Goal: Answer question/provide support

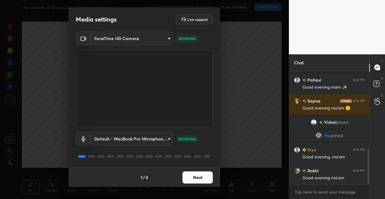
scroll to position [248, 0]
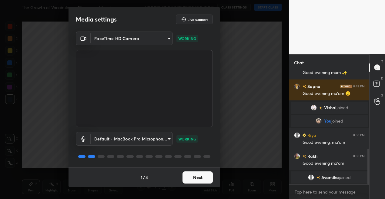
click at [206, 177] on button "Next" at bounding box center [198, 177] width 30 height 12
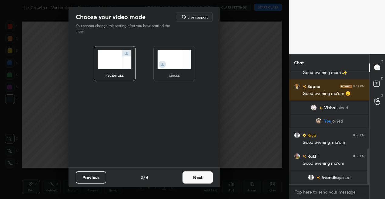
click at [206, 177] on button "Next" at bounding box center [198, 177] width 30 height 12
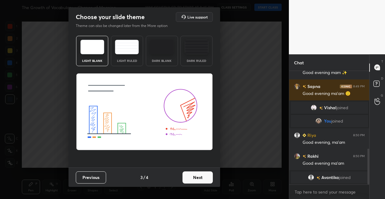
click at [206, 177] on button "Next" at bounding box center [198, 177] width 30 height 12
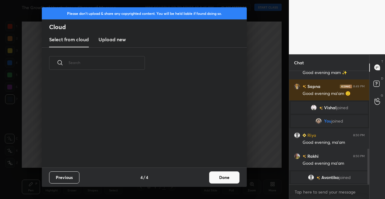
scroll to position [89, 195]
click at [220, 178] on button "Done" at bounding box center [224, 177] width 30 height 12
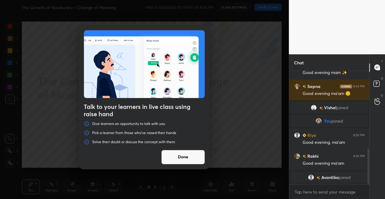
click at [178, 161] on button "Done" at bounding box center [183, 157] width 44 height 15
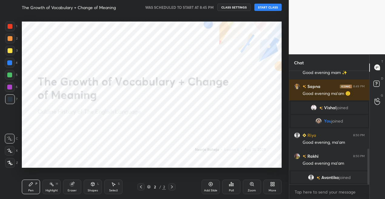
click at [264, 9] on button "START CLASS" at bounding box center [267, 7] width 27 height 7
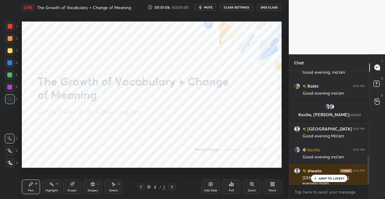
scroll to position [332, 0]
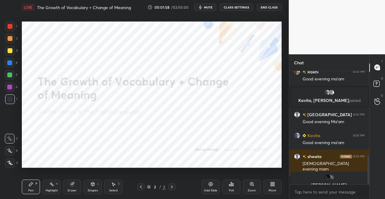
click at [274, 182] on icon at bounding box center [274, 183] width 2 height 2
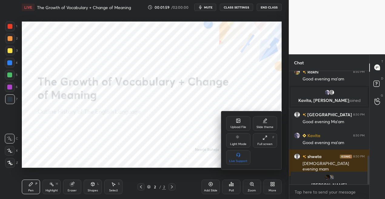
click at [239, 127] on div "Upload File" at bounding box center [238, 127] width 16 height 3
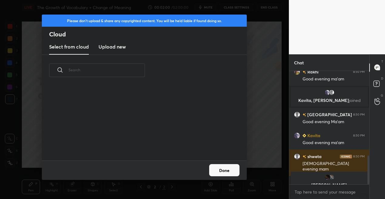
scroll to position [75, 195]
click at [113, 47] on h3 "Upload new" at bounding box center [112, 46] width 27 height 7
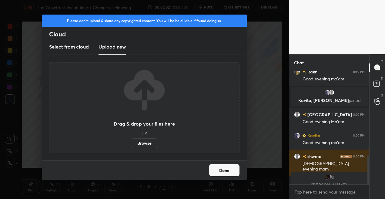
click at [145, 143] on label "Browse" at bounding box center [144, 143] width 27 height 10
click at [131, 143] on input "Browse" at bounding box center [131, 143] width 0 height 10
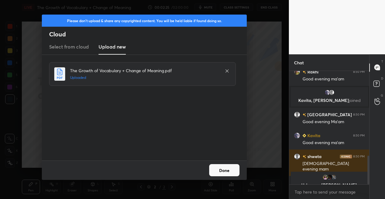
click at [227, 169] on button "Done" at bounding box center [224, 170] width 30 height 12
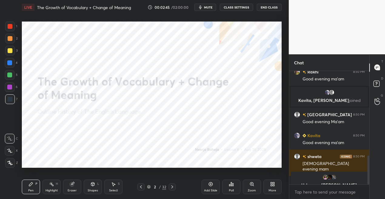
drag, startPoint x: 213, startPoint y: 183, endPoint x: 215, endPoint y: 170, distance: 13.8
click at [213, 183] on div "Add Slide" at bounding box center [211, 187] width 18 height 15
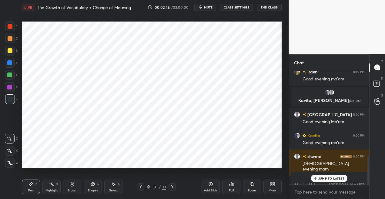
scroll to position [345, 0]
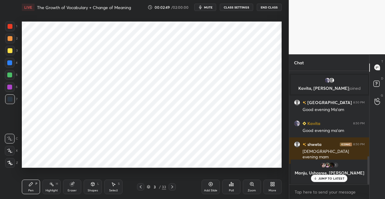
drag, startPoint x: 11, startPoint y: 163, endPoint x: 17, endPoint y: 143, distance: 20.6
click at [11, 162] on icon at bounding box center [9, 163] width 5 height 4
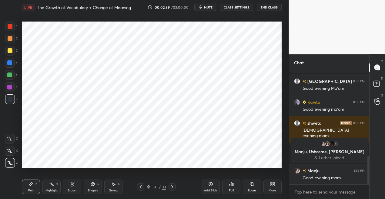
click at [10, 25] on div at bounding box center [10, 26] width 5 height 5
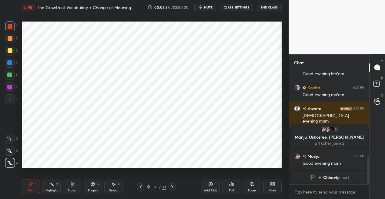
drag, startPoint x: 14, startPoint y: 100, endPoint x: 17, endPoint y: 98, distance: 3.9
click at [16, 99] on div "7" at bounding box center [11, 99] width 12 height 10
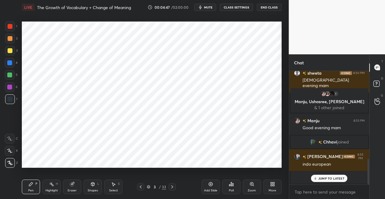
scroll to position [392, 0]
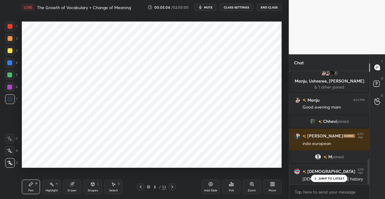
drag, startPoint x: 11, startPoint y: 28, endPoint x: 12, endPoint y: 32, distance: 4.1
click at [10, 27] on div at bounding box center [10, 26] width 5 height 5
click at [210, 183] on icon at bounding box center [210, 184] width 5 height 5
drag, startPoint x: 14, startPoint y: 63, endPoint x: 18, endPoint y: 69, distance: 7.3
click at [13, 63] on div at bounding box center [10, 63] width 10 height 10
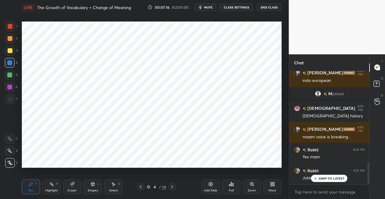
scroll to position [469, 0]
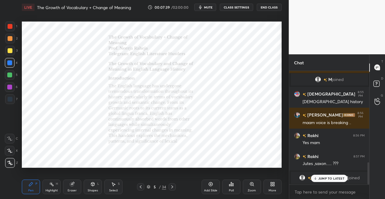
click at [250, 183] on icon at bounding box center [251, 183] width 3 height 3
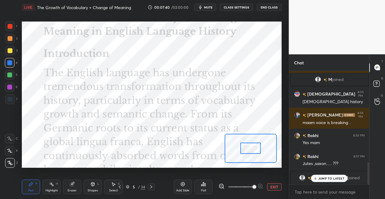
click at [250, 183] on span at bounding box center [240, 186] width 25 height 9
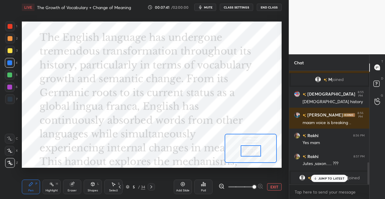
click at [248, 152] on div at bounding box center [251, 150] width 20 height 11
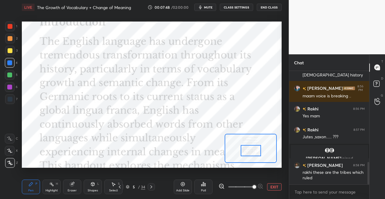
scroll to position [461, 0]
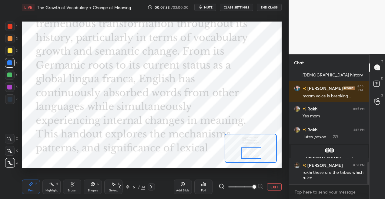
click at [252, 155] on div at bounding box center [251, 152] width 20 height 11
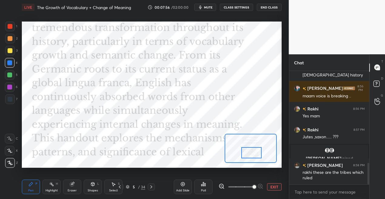
scroll to position [482, 0]
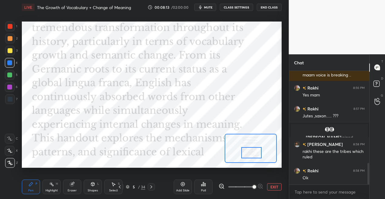
drag, startPoint x: 10, startPoint y: 25, endPoint x: 16, endPoint y: 29, distance: 7.5
click at [10, 25] on div at bounding box center [10, 26] width 5 height 5
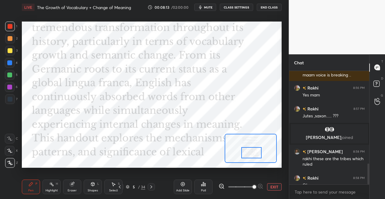
scroll to position [503, 0]
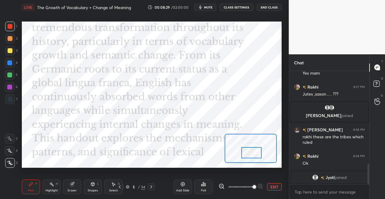
click at [152, 187] on icon at bounding box center [151, 186] width 5 height 5
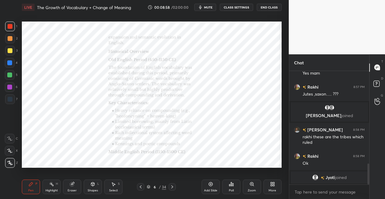
drag, startPoint x: 10, startPoint y: 62, endPoint x: 21, endPoint y: 59, distance: 11.2
click at [11, 62] on div at bounding box center [9, 62] width 5 height 5
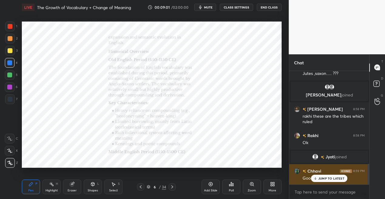
click at [318, 177] on div "JUMP TO LATEST" at bounding box center [329, 178] width 36 height 7
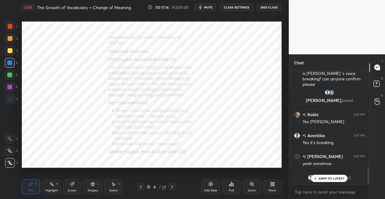
scroll to position [614, 0]
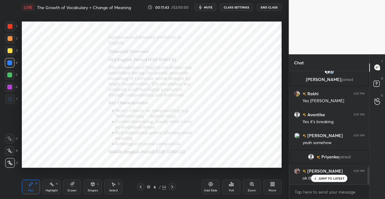
click at [9, 99] on div at bounding box center [10, 99] width 5 height 5
drag, startPoint x: 11, startPoint y: 26, endPoint x: 18, endPoint y: 30, distance: 8.3
click at [10, 27] on div at bounding box center [10, 26] width 5 height 5
click at [10, 63] on div at bounding box center [9, 62] width 5 height 5
click at [211, 186] on icon at bounding box center [211, 184] width 4 height 4
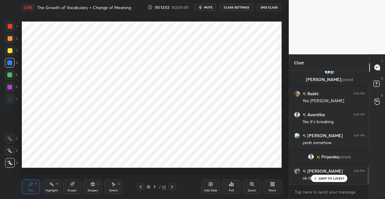
click at [90, 186] on icon at bounding box center [92, 184] width 5 height 5
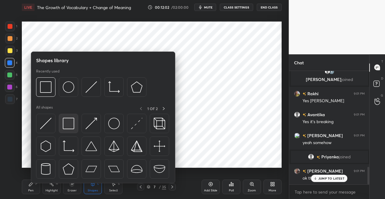
click at [65, 125] on img at bounding box center [69, 124] width 12 height 12
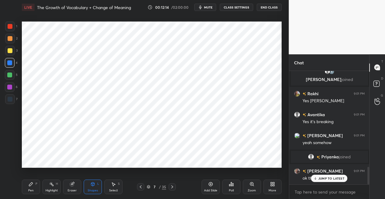
click at [30, 183] on icon at bounding box center [31, 184] width 5 height 5
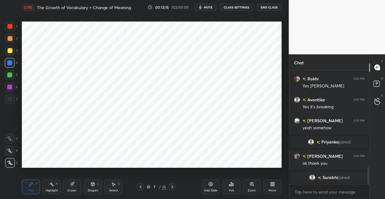
click at [10, 96] on div at bounding box center [10, 99] width 10 height 10
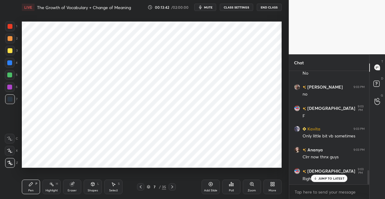
scroll to position [796, 0]
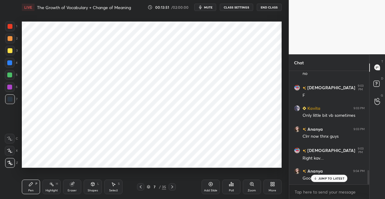
click at [11, 62] on div at bounding box center [9, 62] width 5 height 5
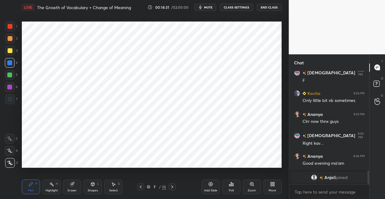
scroll to position [832, 0]
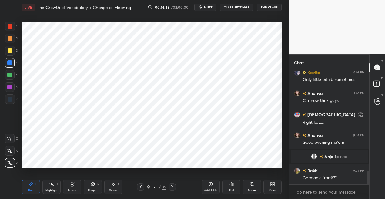
drag, startPoint x: 140, startPoint y: 187, endPoint x: 147, endPoint y: 173, distance: 15.6
click at [140, 187] on icon at bounding box center [140, 186] width 5 height 5
click at [11, 85] on div at bounding box center [9, 87] width 5 height 5
click at [51, 186] on icon at bounding box center [51, 184] width 5 height 5
drag, startPoint x: 11, startPoint y: 161, endPoint x: 13, endPoint y: 158, distance: 4.1
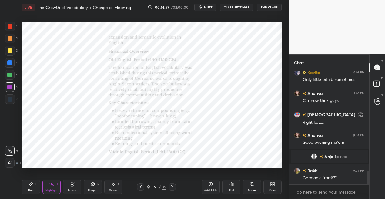
click at [11, 160] on icon at bounding box center [9, 162] width 5 height 5
drag, startPoint x: 11, startPoint y: 38, endPoint x: 21, endPoint y: 43, distance: 11.3
click at [11, 39] on div at bounding box center [10, 38] width 5 height 5
click at [12, 76] on div at bounding box center [9, 74] width 5 height 5
drag, startPoint x: 28, startPoint y: 184, endPoint x: 33, endPoint y: 173, distance: 12.4
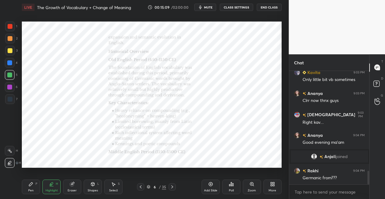
click at [29, 183] on div "Pen P" at bounding box center [31, 187] width 18 height 15
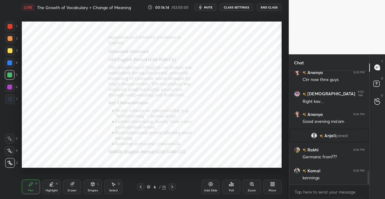
drag, startPoint x: 172, startPoint y: 187, endPoint x: 166, endPoint y: 172, distance: 15.9
click at [172, 186] on icon at bounding box center [172, 186] width 5 height 5
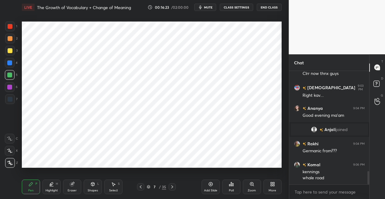
click at [140, 188] on icon at bounding box center [140, 186] width 5 height 5
click at [173, 187] on icon at bounding box center [172, 186] width 5 height 5
click at [174, 186] on icon at bounding box center [172, 186] width 5 height 5
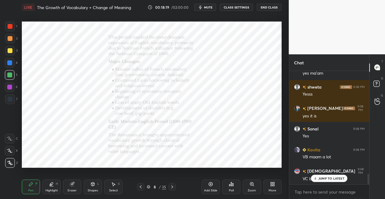
scroll to position [1089, 0]
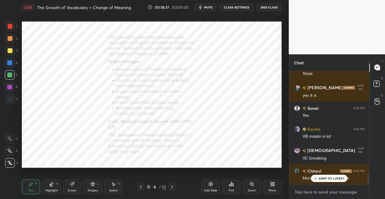
type textarea "x"
click at [302, 188] on textarea at bounding box center [329, 192] width 71 height 10
paste textarea "Ballet [GEOGRAPHIC_DATA] Beret Bon voyage Bureau Champagne Chauffeur Chic Clich…"
type textarea "Ballet [GEOGRAPHIC_DATA] Beret Bon voyage Bureau Champagne Chauffeur Chic Clich…"
type textarea "x"
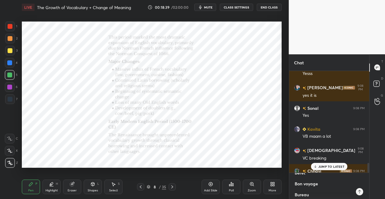
scroll to position [0, 0]
type textarea "Ballet [GEOGRAPHIC_DATA] Beret Bon voyage Bureau Champagne Chauffeur Chic Clich…"
click at [211, 182] on icon at bounding box center [210, 184] width 5 height 5
click at [12, 28] on div at bounding box center [10, 27] width 10 height 10
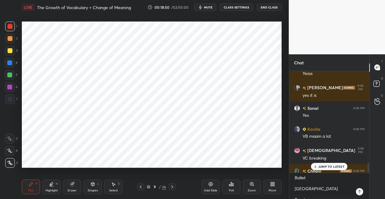
scroll to position [1116, 0]
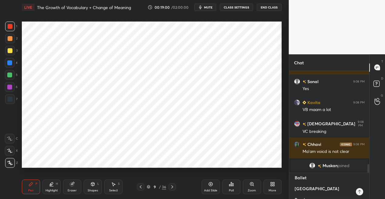
type textarea "x"
drag, startPoint x: 316, startPoint y: 190, endPoint x: 294, endPoint y: 178, distance: 24.7
click at [294, 178] on textarea "Ballet [GEOGRAPHIC_DATA] Beret Bon voyage Bureau Champagne Chauffeur Chic Clich…" at bounding box center [323, 186] width 59 height 26
type textarea "Beret Bon voyage Bureau Champagne Chauffeur Chic Cliché Connoisseur Cul-de-sac …"
type textarea "x"
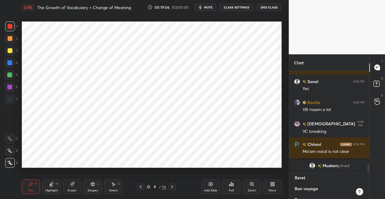
type textarea "Bere Bon voyage Bureau Champagne Chauffeur Chic Cliché Connoisseur Cul-de-sac D…"
type textarea "x"
type textarea "Ber Bon voyage Bureau Champagne Chauffeur Chic Cliché Connoisseur Cul-de-sac Dé…"
type textarea "x"
type textarea "Be Bon voyage Bureau Champagne Chauffeur Chic Cliché Connoisseur Cul-de-sac Déj…"
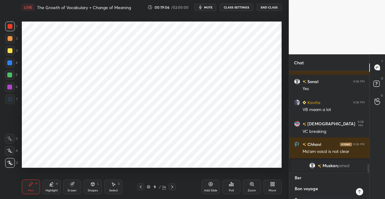
type textarea "x"
type textarea "B Bon voyage Bureau Champagne Chauffeur Chic Cliché Connoisseur Cul-de-sac Déjà…"
type textarea "x"
type textarea "Bon voyage Bureau Champagne Chauffeur Chic Cliché Connoisseur Cul-de-sac Déjà v…"
type textarea "x"
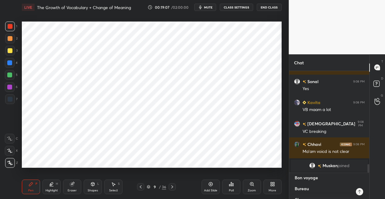
type textarea "Bon voyage Bureau Champagne Chauffeur Chic Cliché Connoisseur Cul-de-sac Déjà v…"
type textarea "x"
type textarea "Bon voyage Bureau Champagne Chauffeur Chic Cliché Connoisseur Cul-de-sac Déjà v…"
type textarea "x"
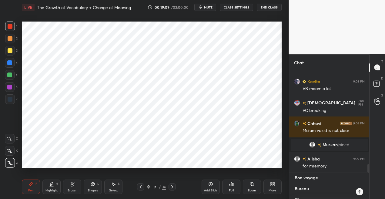
type textarea "Bon voyage Bureau Champagne Chauffeur Chic Cliché Connoisseur Cul-de-sac Déjà v…"
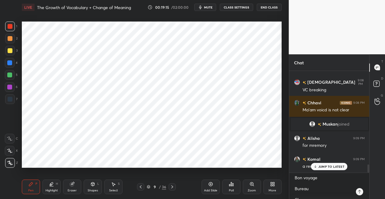
scroll to position [1172, 0]
type textarea "x"
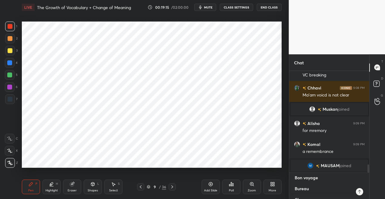
drag, startPoint x: 321, startPoint y: 188, endPoint x: 319, endPoint y: 168, distance: 20.4
click at [320, 188] on textarea "Bon voyage Bureau Champagne Chauffeur Chic Cliché Connoisseur Cul-de-sac Déjà v…" at bounding box center [323, 186] width 59 height 26
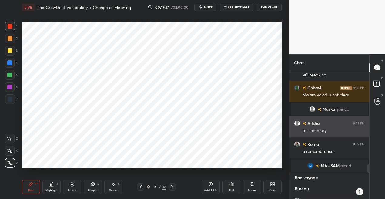
type textarea "Bon voyag Bureau Champagne Chauffeur Chic Cliché Connoisseur Cul-de-sac Déjà vu…"
type textarea "x"
type textarea "Bon voya Bureau Champagne Chauffeur Chic Cliché Connoisseur Cul-de-sac Déjà vu …"
type textarea "x"
type textarea "Bon voy Bureau Champagne Chauffeur Chic Cliché Connoisseur Cul-de-sac Déjà vu D…"
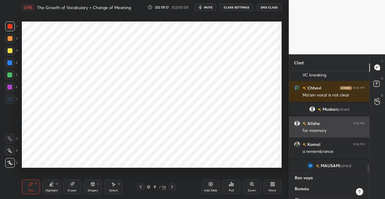
type textarea "x"
type textarea "Bon vo Bureau Champagne Chauffeur Chic Cliché Connoisseur Cul-de-sac Déjà vu Do…"
type textarea "x"
type textarea "Bon v Bureau Champagne Chauffeur Chic Cliché Connoisseur Cul-de-sac Déjà vu Dos…"
type textarea "x"
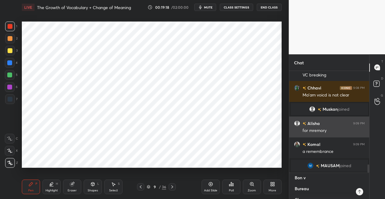
type textarea "Bon Bureau Champagne Chauffeur Chic Cliché Connoisseur Cul-de-sac Déjà vu Dossi…"
type textarea "x"
type textarea "Bon Bureau Champagne Chauffeur Chic Cliché Connoisseur Cul-de-sac Déjà vu Dossi…"
type textarea "x"
type textarea "Bo Bureau Champagne Chauffeur Chic Cliché Connoisseur Cul-de-sac Déjà vu Dossie…"
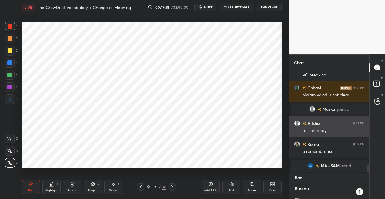
type textarea "x"
type textarea "B Bureau Champagne Chauffeur Chic Cliché Connoisseur Cul-de-sac Déjà vu Dossier…"
type textarea "x"
type textarea "Bureau Champagne Chauffeur Chic Cliché Connoisseur Cul-de-sac Déjà vu Dossier E…"
type textarea "x"
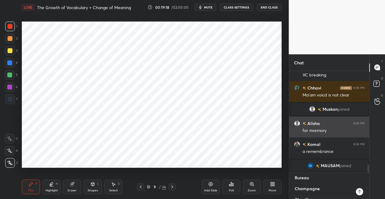
type textarea "Bureau Champagne Chauffeur Chic Cliché Connoisseur Cul-de-sac Déjà vu Dossier E…"
type textarea "x"
type textarea "Bureau Champagne Chauffeur Chic Cliché Connoisseur Cul-de-sac Déjà vu Dossier E…"
type textarea "x"
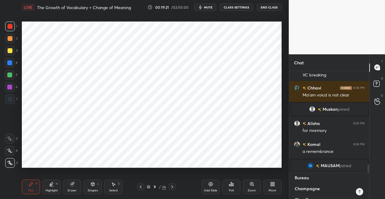
type textarea "Bureau Champagne Chauffeur Chic Cliché Connoisseur Cul-de-sac Déjà vu Dossier E…"
drag, startPoint x: 10, startPoint y: 63, endPoint x: 19, endPoint y: 61, distance: 8.7
click at [10, 63] on div at bounding box center [9, 62] width 5 height 5
type textarea "x"
drag, startPoint x: 313, startPoint y: 190, endPoint x: 290, endPoint y: 183, distance: 24.2
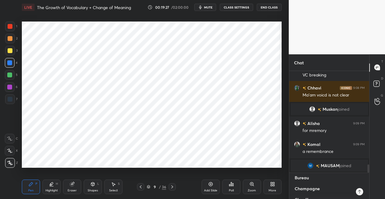
click at [290, 183] on div "Bureau Champagne Chauffeur Chic Cliché Connoisseur Cul-de-sac Déjà vu Dossier E…" at bounding box center [329, 186] width 80 height 26
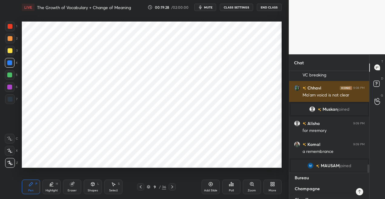
type textarea "Champagne Chauffeur Chic Cliché Connoisseur Cul-de-sac Déjà vu Dossier Elite [G…"
type textarea "x"
type textarea "Champagne Chauffeur Chic Cliché Connoisseur Cul-de-sac Déjà vu Dossier Elite [G…"
type textarea "x"
type textarea "Champagne Chauffeur Chic Cliché Connoisseur Cul-de-sac Déjà vu Dossier Elite [G…"
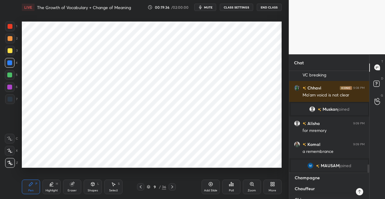
type textarea "x"
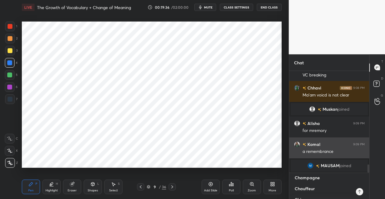
drag, startPoint x: 324, startPoint y: 190, endPoint x: 297, endPoint y: 158, distance: 41.8
click at [295, 175] on textarea "Champagne Chauffeur Chic Cliché Connoisseur Cul-de-sac Déjà vu Dossier Elite [G…" at bounding box center [323, 186] width 59 height 26
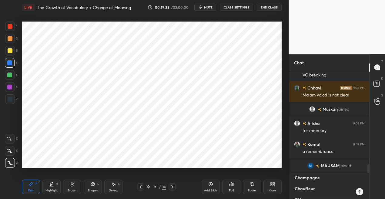
type textarea "Chauffeur Chic Cliché Connoisseur Cul-de-sac Déjà vu Dossier Elite [GEOGRAPHIC_…"
type textarea "x"
type textarea "Chauffeur Chic Cliché Connoisseur Cul-de-sac Déjà vu Dossier Elite [GEOGRAPHIC_…"
click at [10, 101] on div at bounding box center [10, 99] width 10 height 10
type textarea "x"
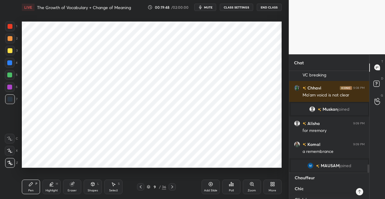
drag, startPoint x: 318, startPoint y: 190, endPoint x: 294, endPoint y: 173, distance: 29.5
click at [288, 177] on div "1 2 3 4 5 6 7 C X Z C X Z E E Erase all H H LIVE The Growth of Vocabulary + Cha…" at bounding box center [192, 99] width 385 height 199
type textarea "Chic Cliché Connoisseur Cul-de-sac Déjà vu Dossier Elite [GEOGRAPHIC_DATA] [GEO…"
type textarea "x"
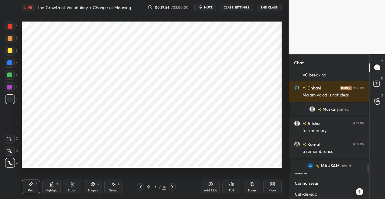
type textarea "Chic Cliché Connoisseur Cul-de-sac Déjà vu Dossier Elite [GEOGRAPHIC_DATA] [GEO…"
type textarea "x"
drag, startPoint x: 320, startPoint y: 195, endPoint x: 287, endPoint y: 164, distance: 44.6
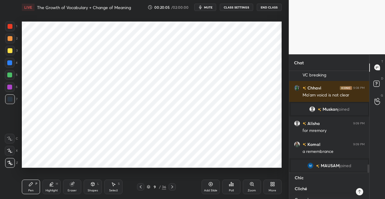
click at [287, 165] on div "1 2 3 4 5 6 7 C X Z C X Z E E Erase all H H LIVE The Growth of Vocabulary + Cha…" at bounding box center [192, 99] width 385 height 199
type textarea "Cul-de-sac Déjà vu Dossier Elite [GEOGRAPHIC_DATA] [GEOGRAPHIC_DATA] Gourmet Mi…"
type textarea "x"
type textarea "Cul-de-sac Déjà vu Dossier Elite [GEOGRAPHIC_DATA] [GEOGRAPHIC_DATA] Gourmet Mi…"
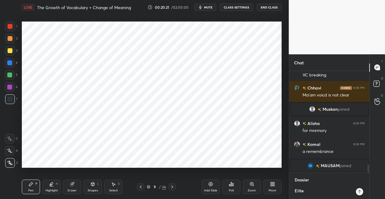
type textarea "x"
drag, startPoint x: 311, startPoint y: 192, endPoint x: 288, endPoint y: 160, distance: 39.6
click at [289, 173] on div "Chat Kavita 9:08 PM VB maam a lot [PERSON_NAME] 9:08 PM VC breaking [PERSON_NAM…" at bounding box center [329, 126] width 81 height 145
type textarea "Elite [GEOGRAPHIC_DATA] [GEOGRAPHIC_DATA] Gourmet Mirage Rendezvous Souvenir"
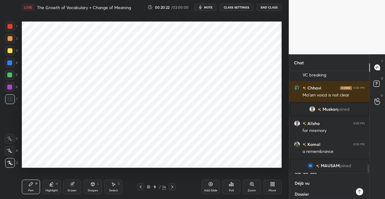
type textarea "x"
type textarea "Elite [GEOGRAPHIC_DATA] [GEOGRAPHIC_DATA] Gourmet Mirage Rendezvous Souvenir"
type textarea "x"
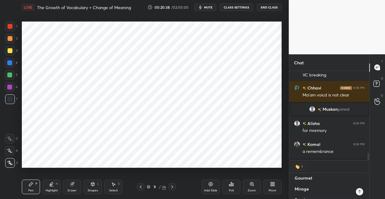
drag, startPoint x: 311, startPoint y: 192, endPoint x: 289, endPoint y: 171, distance: 31.1
click at [289, 172] on div "1 Enable hand raising Enable raise hand to speak to learners. Once enabled, cha…" at bounding box center [329, 179] width 80 height 39
type textarea "Rendezvous Souvenir"
type textarea "x"
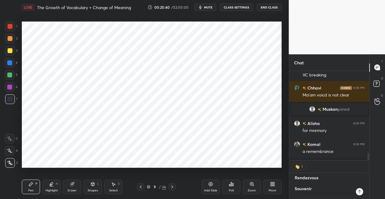
type textarea "Rendezvous Souvenir"
type textarea "x"
type textarea "Rendezvous Souvenir"
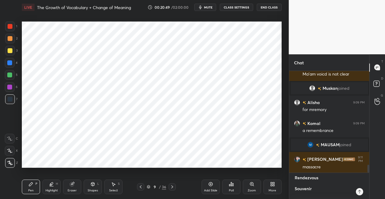
type textarea "x"
drag, startPoint x: 314, startPoint y: 196, endPoint x: 293, endPoint y: 176, distance: 28.7
click at [293, 176] on div "Rendezvous Souvenir x" at bounding box center [329, 186] width 80 height 26
type textarea "x"
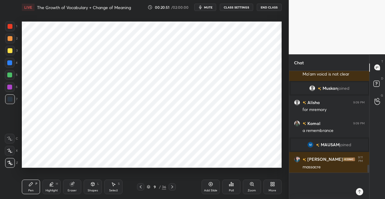
scroll to position [1182, 0]
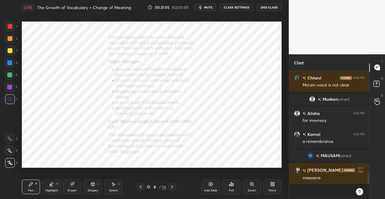
drag, startPoint x: 12, startPoint y: 87, endPoint x: 21, endPoint y: 86, distance: 9.1
click at [12, 87] on div at bounding box center [10, 87] width 10 height 10
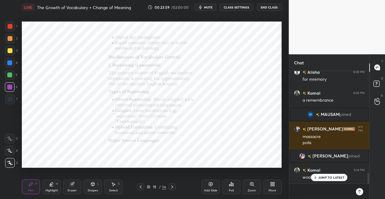
scroll to position [1090, 0]
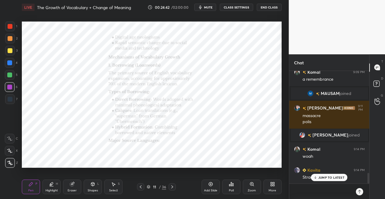
click at [9, 61] on div at bounding box center [9, 62] width 5 height 5
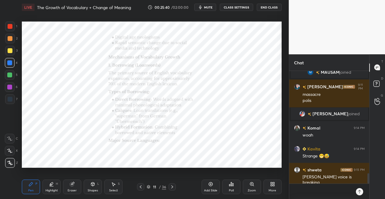
click at [172, 186] on icon at bounding box center [172, 186] width 5 height 5
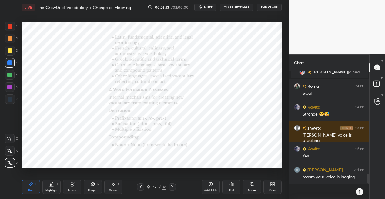
scroll to position [1174, 0]
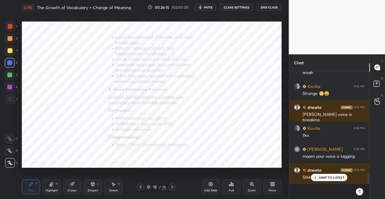
drag, startPoint x: 10, startPoint y: 28, endPoint x: 18, endPoint y: 32, distance: 9.5
click at [11, 27] on div at bounding box center [10, 26] width 5 height 5
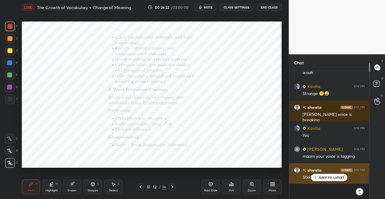
click at [324, 178] on p "JUMP TO LATEST" at bounding box center [331, 178] width 26 height 4
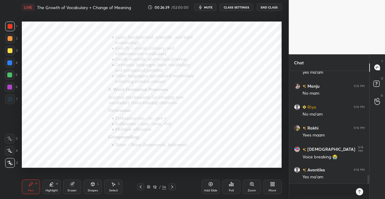
scroll to position [1389, 0]
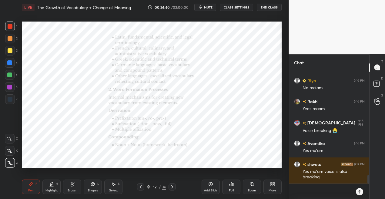
click at [202, 10] on button "mute" at bounding box center [205, 7] width 22 height 7
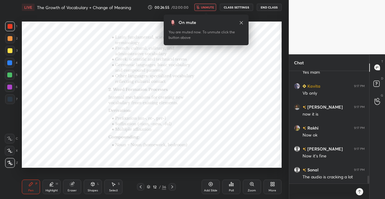
scroll to position [1556, 0]
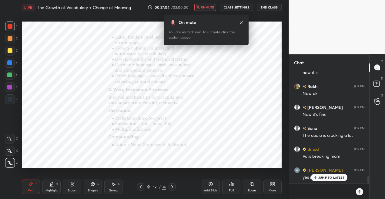
click at [205, 8] on span "unmute" at bounding box center [207, 7] width 13 height 4
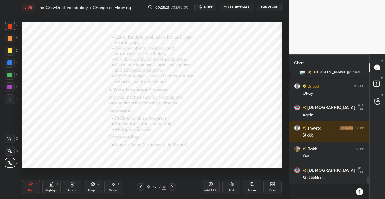
scroll to position [1711, 0]
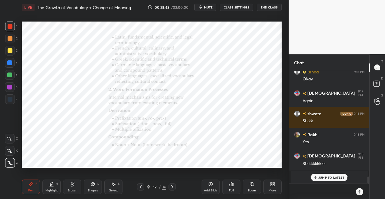
drag, startPoint x: 9, startPoint y: 62, endPoint x: 20, endPoint y: 66, distance: 12.4
click at [9, 62] on div at bounding box center [9, 62] width 5 height 5
drag, startPoint x: 10, startPoint y: 98, endPoint x: 20, endPoint y: 94, distance: 10.5
click at [11, 97] on div at bounding box center [10, 99] width 5 height 5
drag, startPoint x: 323, startPoint y: 178, endPoint x: 296, endPoint y: 170, distance: 28.8
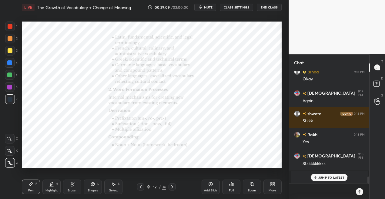
click at [322, 178] on p "JUMP TO LATEST" at bounding box center [331, 178] width 26 height 4
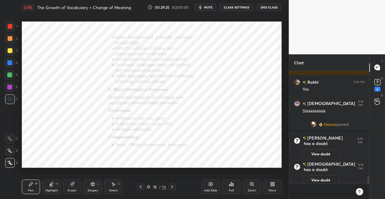
scroll to position [1607, 0]
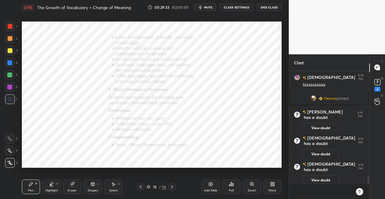
drag, startPoint x: 211, startPoint y: 184, endPoint x: 210, endPoint y: 179, distance: 4.9
click at [211, 182] on icon at bounding box center [210, 184] width 5 height 5
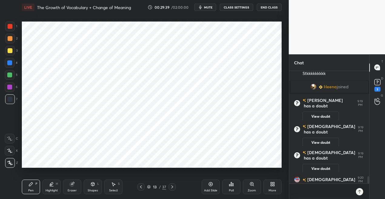
scroll to position [1616, 0]
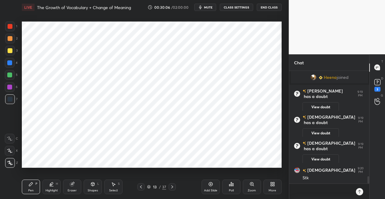
drag, startPoint x: 173, startPoint y: 186, endPoint x: 174, endPoint y: 183, distance: 3.3
click at [173, 185] on icon at bounding box center [172, 186] width 5 height 5
click at [13, 28] on div at bounding box center [10, 27] width 10 height 10
drag, startPoint x: 12, startPoint y: 62, endPoint x: 21, endPoint y: 59, distance: 9.7
click at [13, 61] on div at bounding box center [10, 63] width 10 height 10
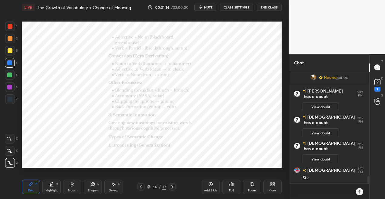
click at [9, 77] on div at bounding box center [10, 75] width 10 height 10
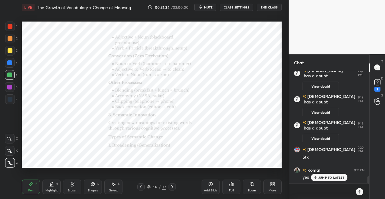
scroll to position [1641, 0]
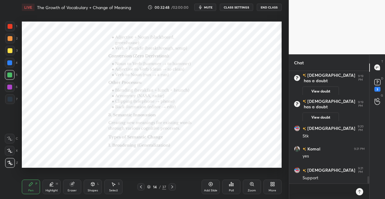
drag, startPoint x: 10, startPoint y: 63, endPoint x: 5, endPoint y: 61, distance: 4.9
click at [8, 62] on div at bounding box center [9, 62] width 5 height 5
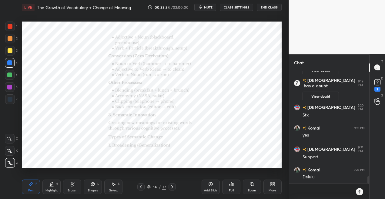
scroll to position [1677, 0]
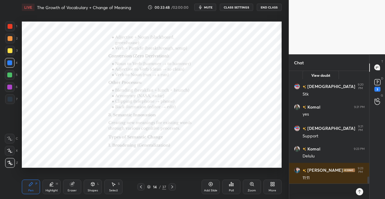
drag, startPoint x: 10, startPoint y: 26, endPoint x: 11, endPoint y: 29, distance: 3.5
click at [9, 26] on div at bounding box center [10, 26] width 5 height 5
click at [170, 185] on icon at bounding box center [172, 186] width 5 height 5
click at [12, 64] on div at bounding box center [10, 63] width 10 height 10
click at [14, 99] on div at bounding box center [10, 99] width 10 height 10
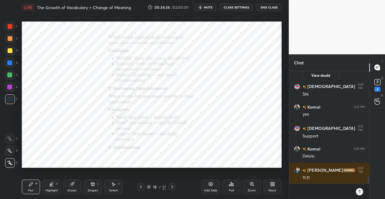
click at [10, 78] on div at bounding box center [10, 75] width 10 height 10
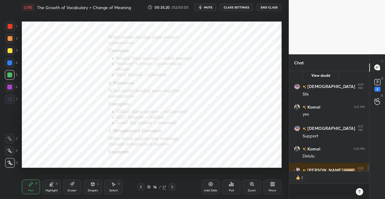
scroll to position [1698, 0]
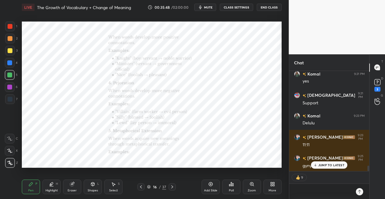
drag, startPoint x: 327, startPoint y: 165, endPoint x: 320, endPoint y: 175, distance: 12.0
click at [326, 166] on p "JUMP TO LATEST" at bounding box center [331, 165] width 26 height 4
drag, startPoint x: 173, startPoint y: 185, endPoint x: 175, endPoint y: 182, distance: 4.0
click at [173, 186] on icon at bounding box center [172, 186] width 5 height 5
click at [173, 185] on icon at bounding box center [172, 186] width 5 height 5
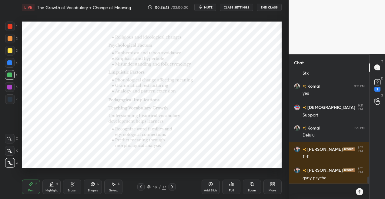
scroll to position [2, 2]
drag, startPoint x: 11, startPoint y: 64, endPoint x: 15, endPoint y: 63, distance: 4.0
click at [12, 64] on div at bounding box center [9, 62] width 5 height 5
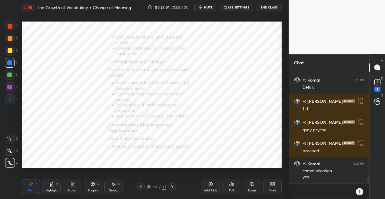
scroll to position [1755, 0]
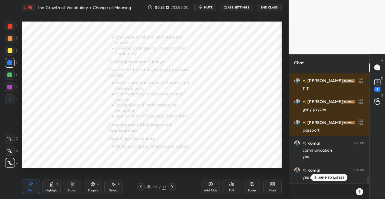
click at [171, 187] on icon at bounding box center [172, 186] width 5 height 5
drag, startPoint x: 163, startPoint y: 188, endPoint x: 160, endPoint y: 176, distance: 12.7
click at [163, 187] on div "37" at bounding box center [164, 186] width 4 height 5
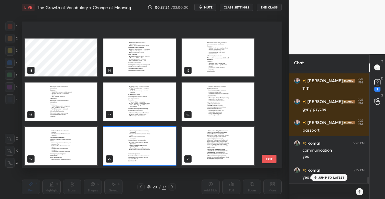
scroll to position [428, 0]
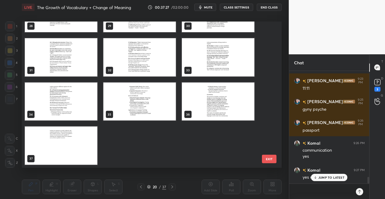
click at [75, 142] on img "grid" at bounding box center [61, 145] width 72 height 38
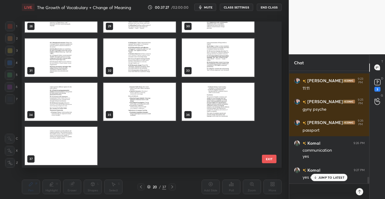
click at [75, 142] on div "28 29 30 31 32 33 34 35 36 37" at bounding box center [146, 95] width 249 height 146
click at [75, 142] on img "grid" at bounding box center [61, 146] width 72 height 38
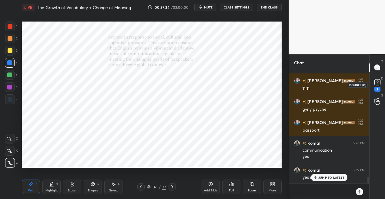
click at [377, 85] on rect at bounding box center [378, 82] width 6 height 6
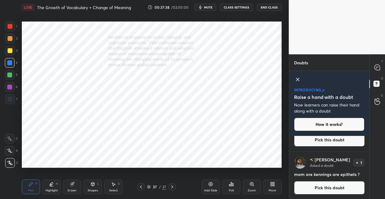
scroll to position [80, 0]
click at [327, 189] on button "Pick this doubt" at bounding box center [329, 187] width 71 height 13
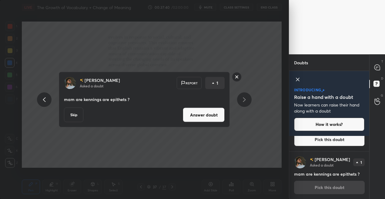
click at [207, 114] on button "Answer doubt" at bounding box center [204, 115] width 42 height 15
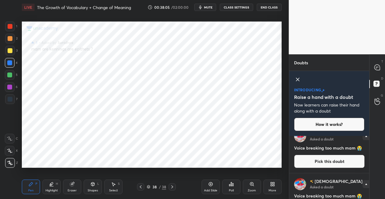
scroll to position [0, 0]
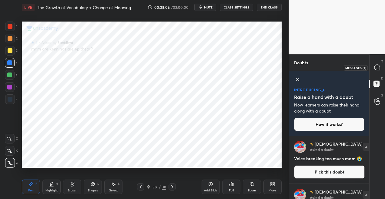
click at [380, 69] on icon at bounding box center [377, 67] width 5 height 5
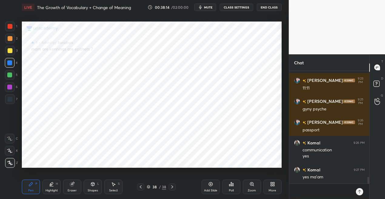
scroll to position [1846, 0]
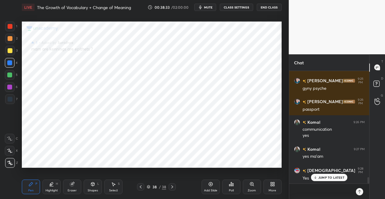
click at [153, 187] on div "38" at bounding box center [155, 187] width 6 height 4
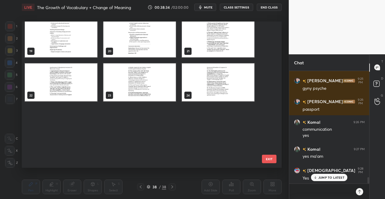
scroll to position [190, 0]
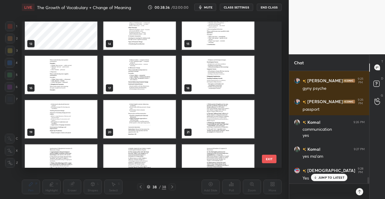
click at [217, 37] on img "grid" at bounding box center [218, 31] width 72 height 38
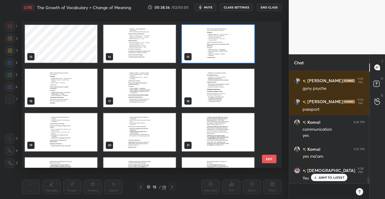
click at [216, 37] on div "7 8 9 10 11 12 13 14 15 16 17 18 19 20 21 22 23 24" at bounding box center [146, 95] width 249 height 146
click at [216, 37] on img "grid" at bounding box center [218, 44] width 72 height 38
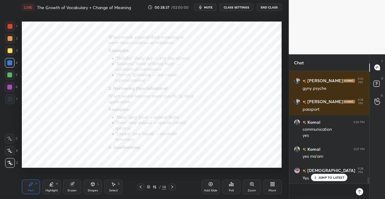
click at [216, 37] on img "grid" at bounding box center [218, 44] width 72 height 38
click at [250, 186] on icon at bounding box center [252, 184] width 5 height 5
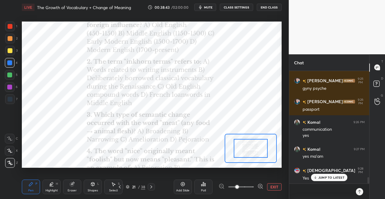
click at [251, 186] on span at bounding box center [240, 186] width 25 height 9
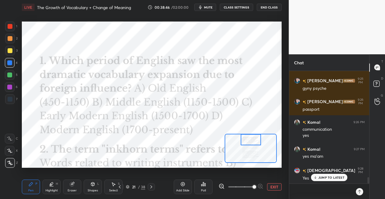
drag, startPoint x: 248, startPoint y: 148, endPoint x: 247, endPoint y: 141, distance: 7.3
click at [247, 141] on div at bounding box center [251, 139] width 20 height 11
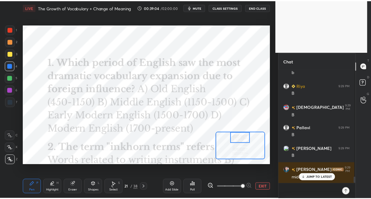
scroll to position [160, 254]
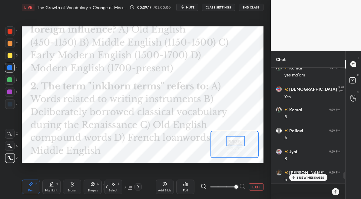
drag, startPoint x: 232, startPoint y: 135, endPoint x: 234, endPoint y: 139, distance: 4.1
click at [233, 139] on div at bounding box center [235, 141] width 19 height 10
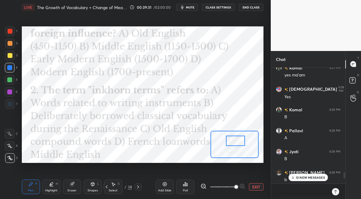
click at [12, 32] on div at bounding box center [10, 31] width 10 height 10
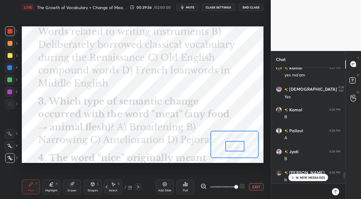
drag, startPoint x: 234, startPoint y: 141, endPoint x: 233, endPoint y: 146, distance: 5.2
click at [233, 146] on div at bounding box center [235, 146] width 19 height 10
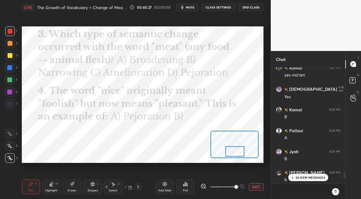
drag, startPoint x: 235, startPoint y: 147, endPoint x: 234, endPoint y: 151, distance: 3.7
click at [235, 152] on div at bounding box center [235, 151] width 19 height 10
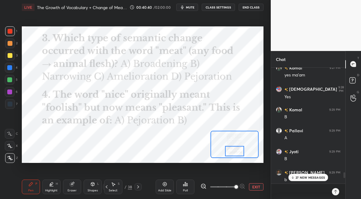
click at [305, 175] on div "27 NEW MESSAGES" at bounding box center [309, 177] width 40 height 7
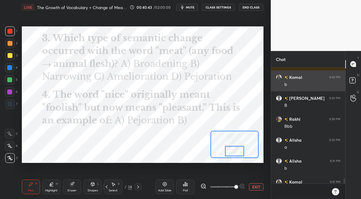
scroll to position [2456, 0]
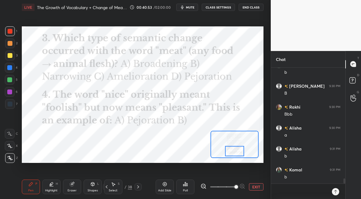
click at [73, 183] on g at bounding box center [72, 184] width 5 height 5
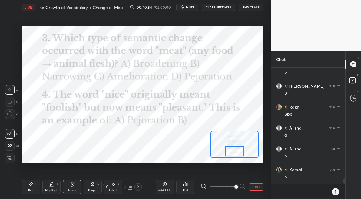
scroll to position [2463, 0]
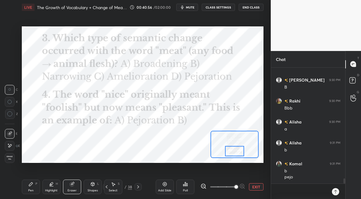
drag, startPoint x: 30, startPoint y: 183, endPoint x: 30, endPoint y: 179, distance: 3.7
click at [30, 182] on icon at bounding box center [31, 184] width 5 height 5
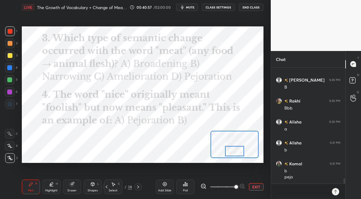
click at [10, 70] on div at bounding box center [9, 67] width 5 height 5
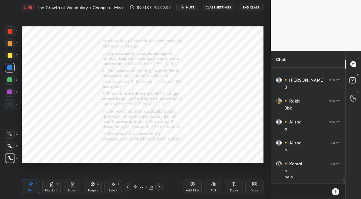
click at [231, 182] on div "Zoom" at bounding box center [234, 187] width 18 height 15
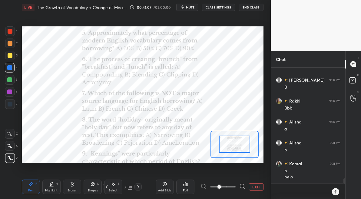
click at [232, 183] on span at bounding box center [222, 186] width 25 height 9
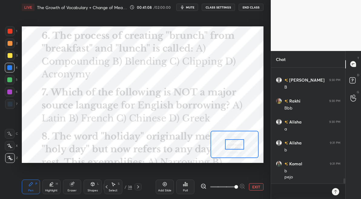
click at [235, 185] on span at bounding box center [237, 187] width 4 height 4
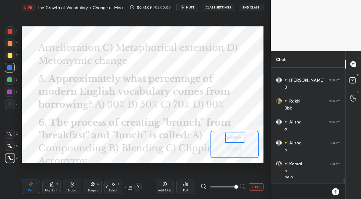
drag, startPoint x: 230, startPoint y: 146, endPoint x: 230, endPoint y: 139, distance: 7.6
click at [230, 140] on div at bounding box center [235, 138] width 19 height 10
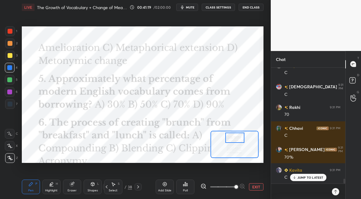
scroll to position [2734, 0]
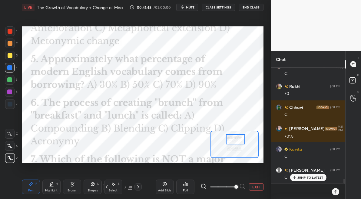
click at [233, 137] on div at bounding box center [235, 139] width 19 height 10
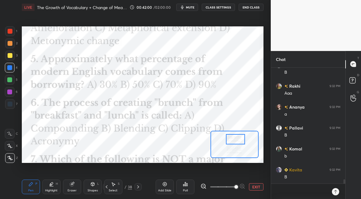
scroll to position [3006, 0]
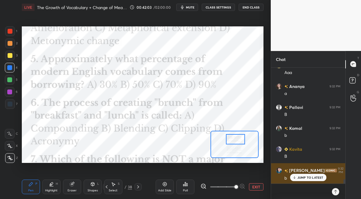
drag, startPoint x: 301, startPoint y: 177, endPoint x: 300, endPoint y: 170, distance: 7.9
click at [299, 177] on p "JUMP TO LATEST" at bounding box center [311, 178] width 26 height 4
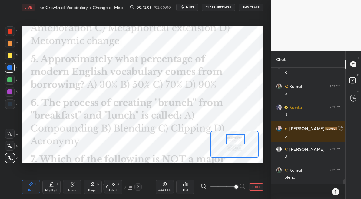
scroll to position [3069, 0]
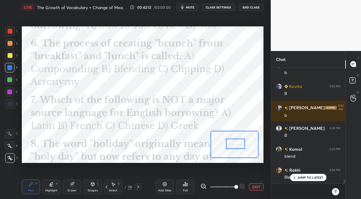
click at [234, 145] on div at bounding box center [235, 144] width 19 height 10
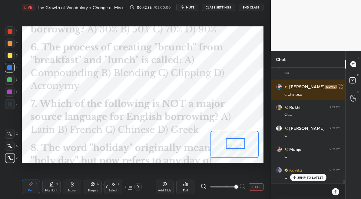
scroll to position [3362, 0]
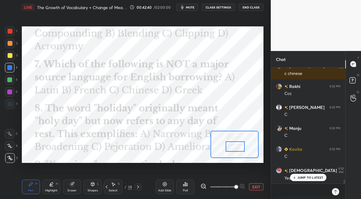
click at [236, 146] on div at bounding box center [235, 146] width 19 height 10
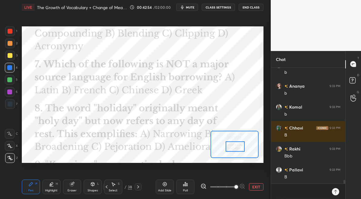
scroll to position [3529, 0]
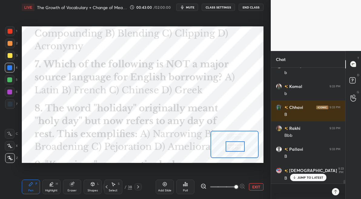
click at [11, 32] on div at bounding box center [10, 31] width 5 height 5
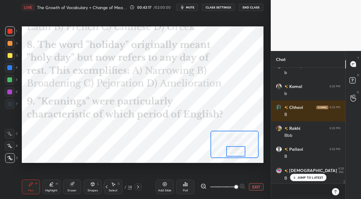
click at [237, 150] on div at bounding box center [236, 151] width 19 height 10
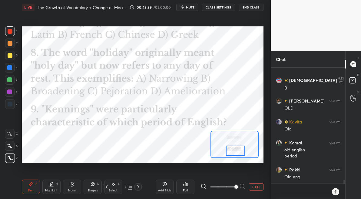
scroll to position [3640, 0]
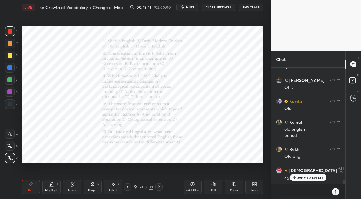
click at [234, 184] on icon at bounding box center [233, 183] width 3 height 3
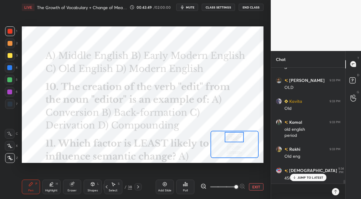
drag, startPoint x: 230, startPoint y: 142, endPoint x: 227, endPoint y: 133, distance: 9.9
click at [229, 135] on div at bounding box center [234, 137] width 19 height 10
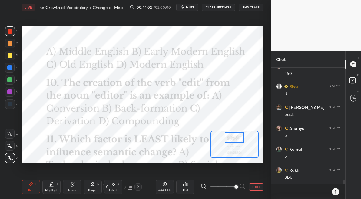
scroll to position [3766, 0]
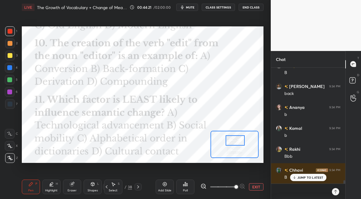
click at [230, 141] on div at bounding box center [235, 140] width 19 height 10
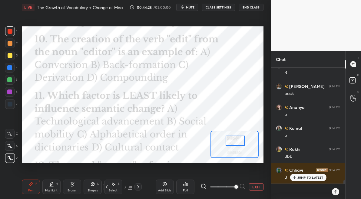
click at [11, 69] on div at bounding box center [9, 67] width 5 height 5
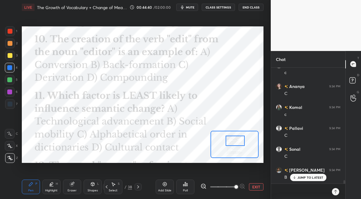
scroll to position [3912, 0]
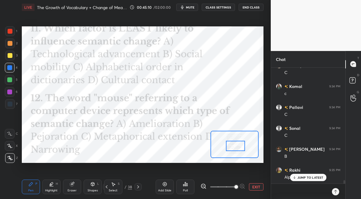
click at [234, 150] on div at bounding box center [235, 146] width 19 height 10
click at [11, 32] on div at bounding box center [10, 31] width 5 height 5
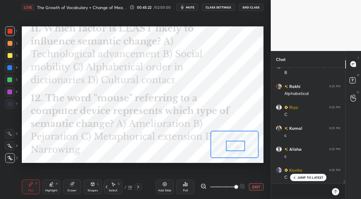
scroll to position [4017, 0]
drag, startPoint x: 11, startPoint y: 92, endPoint x: 20, endPoint y: 88, distance: 10.3
click at [11, 92] on div at bounding box center [9, 91] width 5 height 5
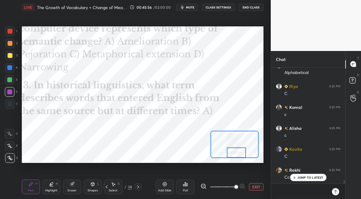
drag, startPoint x: 234, startPoint y: 145, endPoint x: 234, endPoint y: 151, distance: 6.4
click at [236, 151] on div at bounding box center [236, 152] width 19 height 10
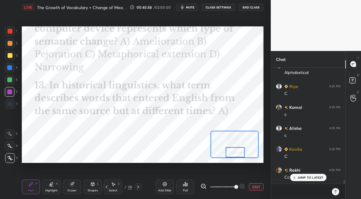
click at [234, 153] on div at bounding box center [235, 152] width 19 height 10
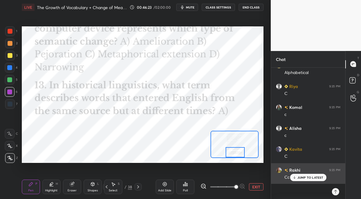
drag, startPoint x: 298, startPoint y: 178, endPoint x: 292, endPoint y: 175, distance: 6.7
click at [297, 177] on div "JUMP TO LATEST" at bounding box center [308, 177] width 36 height 7
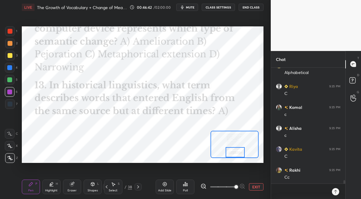
click at [138, 187] on icon at bounding box center [138, 186] width 5 height 5
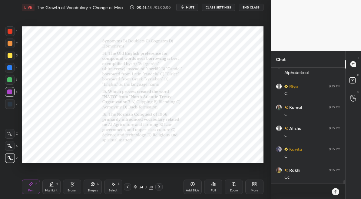
click at [233, 183] on icon at bounding box center [233, 183] width 3 height 3
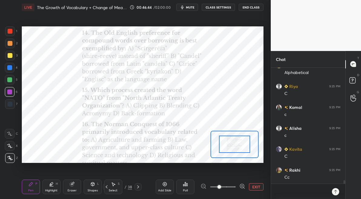
click at [233, 183] on span at bounding box center [222, 186] width 25 height 9
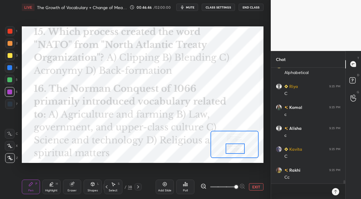
click at [236, 150] on div at bounding box center [235, 148] width 19 height 10
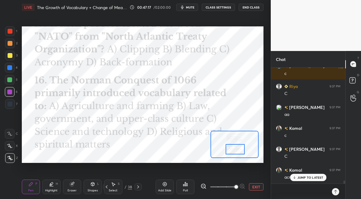
scroll to position [4184, 0]
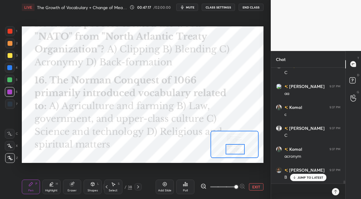
click at [234, 151] on div at bounding box center [235, 149] width 19 height 10
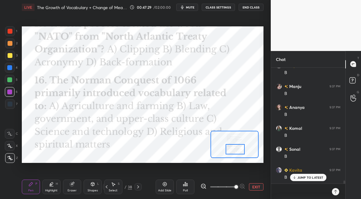
scroll to position [4352, 0]
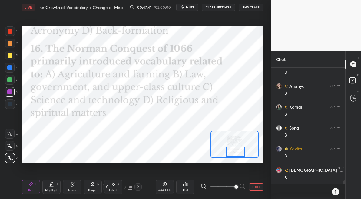
click at [233, 154] on div at bounding box center [235, 151] width 19 height 10
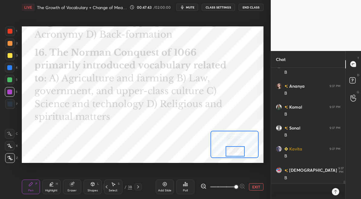
click at [137, 187] on icon at bounding box center [138, 186] width 5 height 5
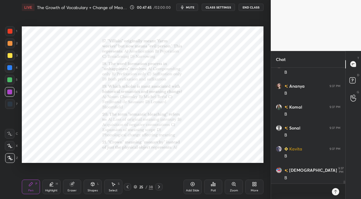
click at [233, 183] on icon at bounding box center [233, 183] width 3 height 3
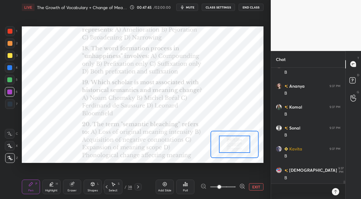
click at [233, 184] on span at bounding box center [222, 186] width 25 height 9
click at [221, 185] on span at bounding box center [220, 187] width 4 height 4
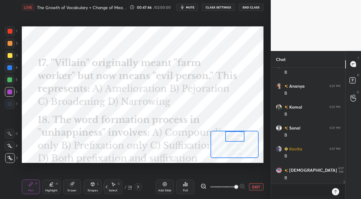
drag, startPoint x: 233, startPoint y: 143, endPoint x: 234, endPoint y: 136, distance: 6.4
click at [233, 136] on div at bounding box center [235, 136] width 19 height 10
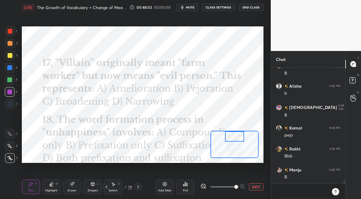
scroll to position [4477, 0]
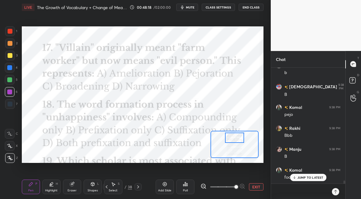
click at [234, 138] on div at bounding box center [234, 138] width 19 height 10
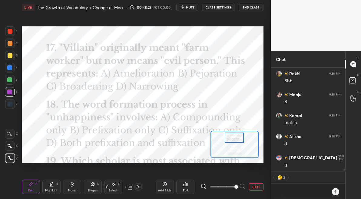
scroll to position [4552, 0]
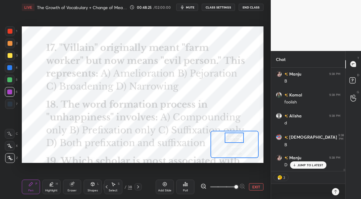
click at [55, 184] on div "Highlight H" at bounding box center [51, 187] width 18 height 15
click at [11, 80] on div at bounding box center [9, 79] width 5 height 5
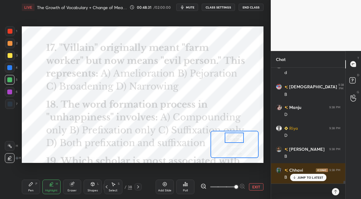
scroll to position [4624, 0]
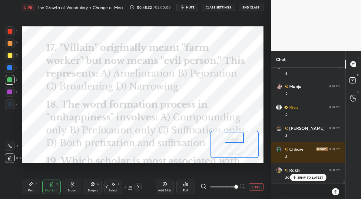
click at [11, 92] on div at bounding box center [9, 91] width 5 height 5
drag, startPoint x: 33, startPoint y: 185, endPoint x: 36, endPoint y: 178, distance: 7.7
click at [34, 184] on div "Pen P" at bounding box center [31, 187] width 18 height 15
drag, startPoint x: 10, startPoint y: 29, endPoint x: 10, endPoint y: 34, distance: 5.2
click at [9, 30] on div at bounding box center [10, 31] width 5 height 5
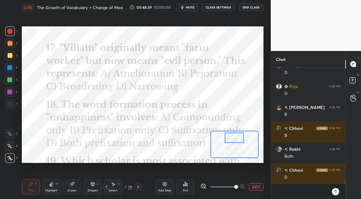
scroll to position [4666, 0]
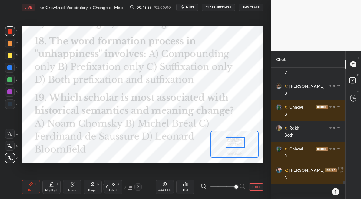
drag, startPoint x: 236, startPoint y: 138, endPoint x: 237, endPoint y: 143, distance: 4.9
click at [236, 143] on div at bounding box center [235, 142] width 19 height 10
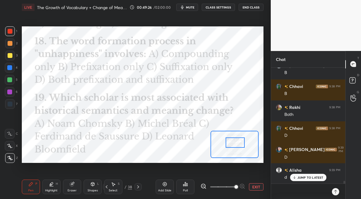
scroll to position [4707, 0]
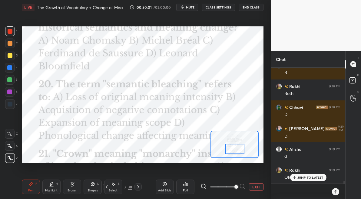
drag, startPoint x: 231, startPoint y: 142, endPoint x: 231, endPoint y: 148, distance: 5.5
click at [231, 148] on div at bounding box center [235, 149] width 19 height 10
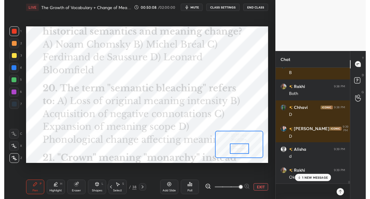
scroll to position [4728, 0]
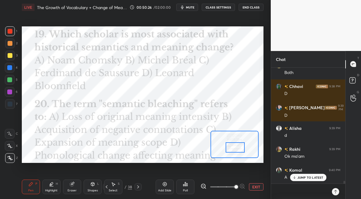
click at [238, 147] on div at bounding box center [235, 147] width 19 height 10
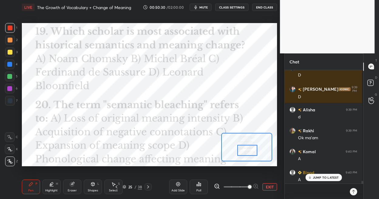
scroll to position [2, 1]
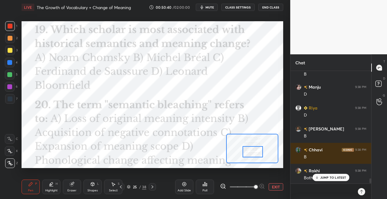
click at [143, 186] on div "38" at bounding box center [144, 186] width 4 height 5
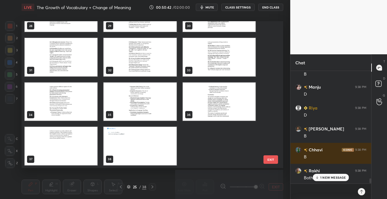
click at [142, 144] on img "grid" at bounding box center [140, 146] width 73 height 38
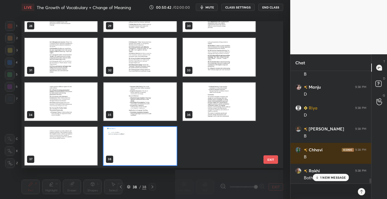
click at [142, 144] on img "grid" at bounding box center [140, 146] width 73 height 38
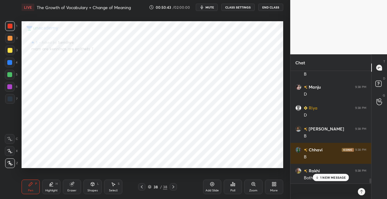
click at [142, 144] on img "grid" at bounding box center [140, 146] width 73 height 38
click at [331, 180] on div "1 NEW MESSAGE" at bounding box center [331, 177] width 36 height 7
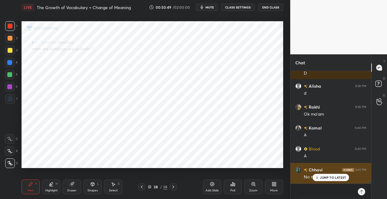
click at [329, 177] on p "JUMP TO LATEST" at bounding box center [333, 178] width 26 height 4
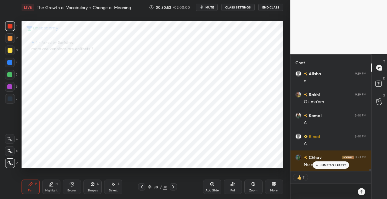
click at [154, 187] on div "38" at bounding box center [156, 187] width 6 height 4
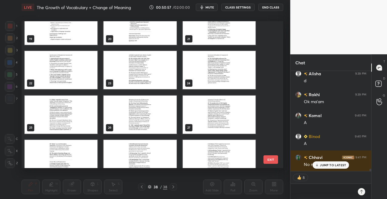
click at [159, 73] on img "grid" at bounding box center [140, 70] width 73 height 38
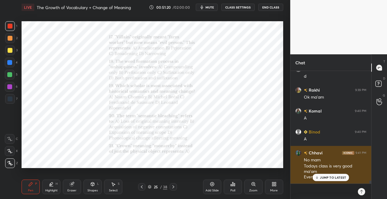
click at [331, 176] on p "JUMP TO LATEST" at bounding box center [333, 178] width 26 height 4
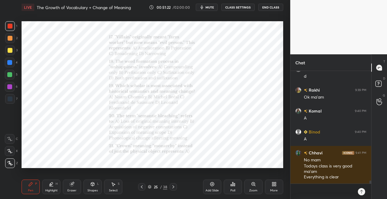
click at [173, 186] on icon at bounding box center [173, 186] width 5 height 5
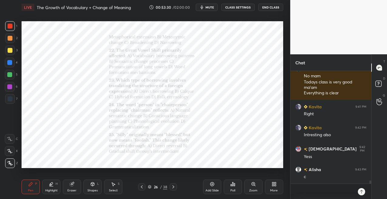
scroll to position [4140, 0]
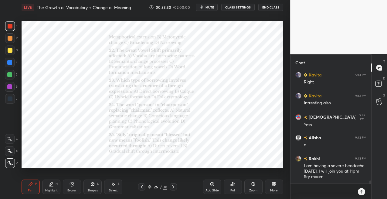
click at [252, 186] on icon at bounding box center [253, 184] width 5 height 5
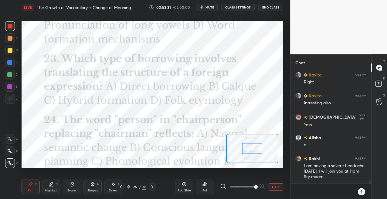
click at [254, 185] on span at bounding box center [256, 187] width 4 height 4
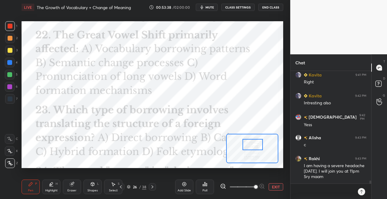
drag, startPoint x: 252, startPoint y: 153, endPoint x: 252, endPoint y: 149, distance: 3.9
click at [253, 149] on div at bounding box center [252, 144] width 20 height 11
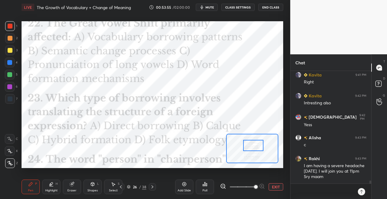
click at [251, 146] on div at bounding box center [253, 145] width 20 height 11
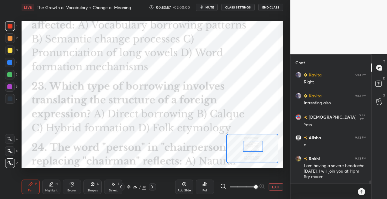
drag, startPoint x: 253, startPoint y: 147, endPoint x: 250, endPoint y: 150, distance: 3.9
click at [253, 148] on div at bounding box center [253, 146] width 20 height 11
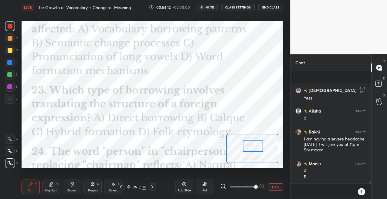
scroll to position [4210, 0]
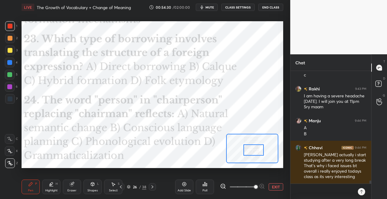
drag, startPoint x: 256, startPoint y: 148, endPoint x: 257, endPoint y: 152, distance: 4.3
click at [257, 152] on div at bounding box center [253, 149] width 20 height 11
drag, startPoint x: 7, startPoint y: 64, endPoint x: 20, endPoint y: 59, distance: 13.5
click at [7, 64] on div at bounding box center [10, 63] width 10 height 10
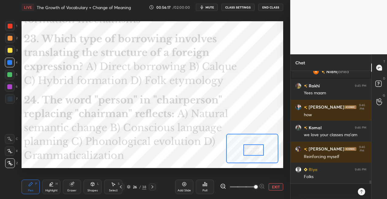
scroll to position [4252, 0]
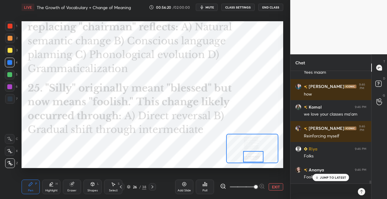
drag, startPoint x: 254, startPoint y: 150, endPoint x: 254, endPoint y: 156, distance: 6.4
click at [254, 157] on div at bounding box center [253, 156] width 20 height 11
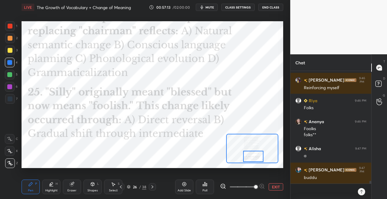
scroll to position [4321, 0]
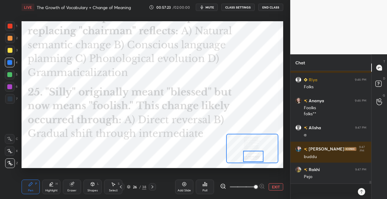
click at [153, 188] on icon at bounding box center [152, 186] width 5 height 5
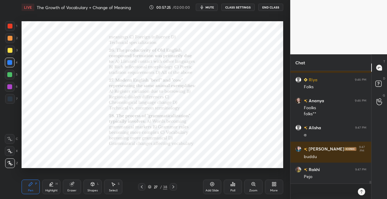
click at [250, 185] on div "Zoom" at bounding box center [253, 187] width 18 height 15
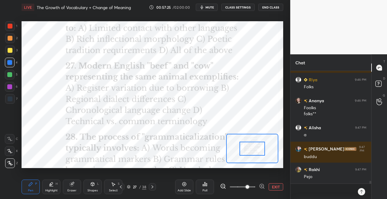
click at [251, 185] on span at bounding box center [242, 186] width 25 height 9
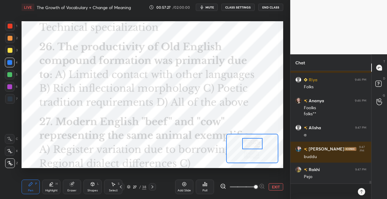
drag, startPoint x: 248, startPoint y: 149, endPoint x: 249, endPoint y: 143, distance: 5.8
click at [248, 144] on div at bounding box center [252, 143] width 20 height 11
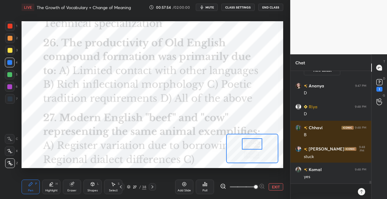
scroll to position [4450, 0]
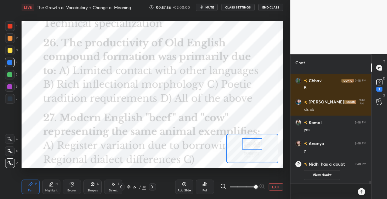
click at [213, 7] on span "mute" at bounding box center [209, 7] width 8 height 4
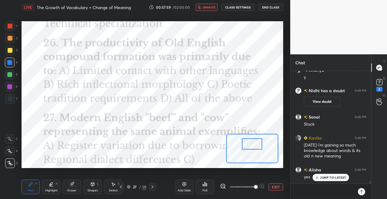
scroll to position [4463, 0]
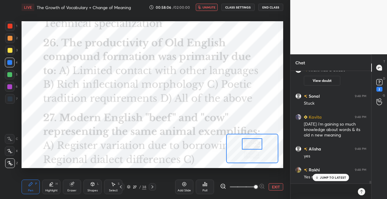
drag, startPoint x: 208, startPoint y: 6, endPoint x: 207, endPoint y: 9, distance: 3.5
click at [207, 7] on span "unmute" at bounding box center [208, 7] width 13 height 4
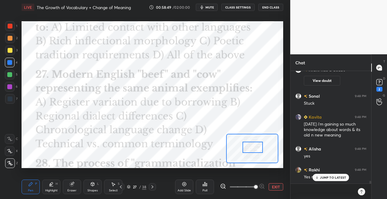
click at [252, 146] on div at bounding box center [252, 147] width 20 height 11
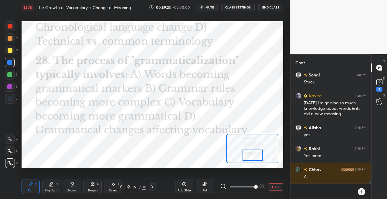
scroll to position [4498, 0]
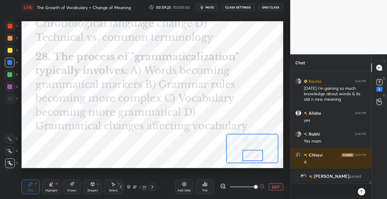
drag, startPoint x: 254, startPoint y: 146, endPoint x: 254, endPoint y: 154, distance: 8.2
click at [254, 154] on div at bounding box center [252, 155] width 20 height 11
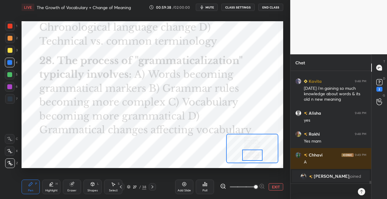
scroll to position [4491, 0]
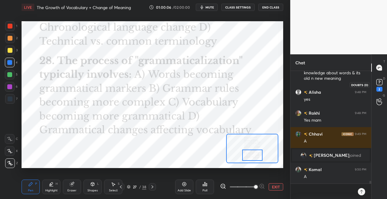
click at [379, 84] on rect at bounding box center [379, 82] width 6 height 6
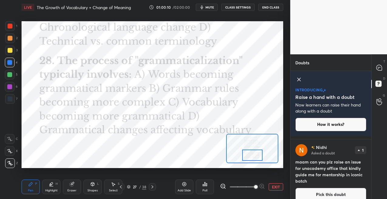
scroll to position [154, 0]
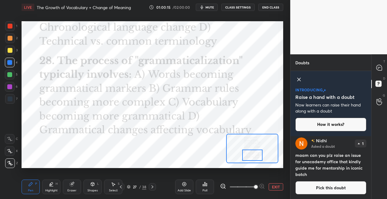
click at [145, 186] on div "38" at bounding box center [144, 186] width 4 height 5
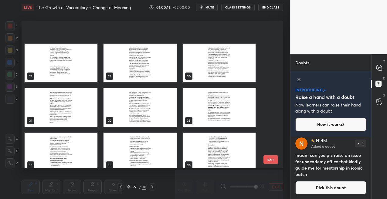
scroll to position [430, 0]
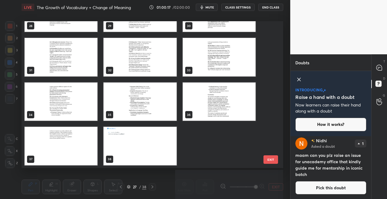
click at [137, 141] on img "grid" at bounding box center [140, 146] width 73 height 38
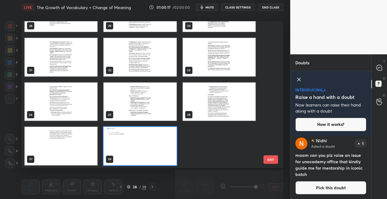
click at [137, 141] on img "grid" at bounding box center [140, 146] width 73 height 38
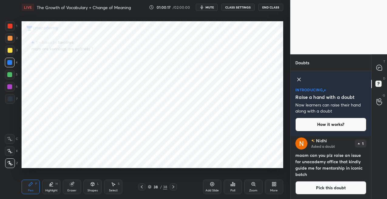
click at [137, 141] on img "grid" at bounding box center [140, 146] width 73 height 38
click at [314, 183] on button "Pick this doubt" at bounding box center [330, 187] width 71 height 13
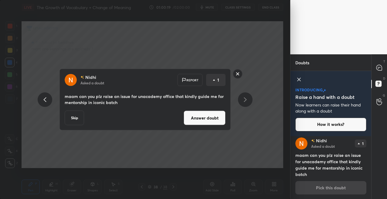
click at [213, 117] on button "Answer doubt" at bounding box center [204, 118] width 42 height 15
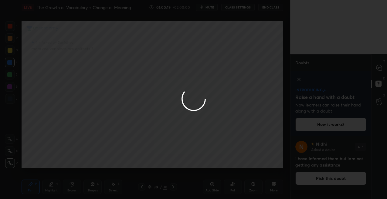
scroll to position [0, 0]
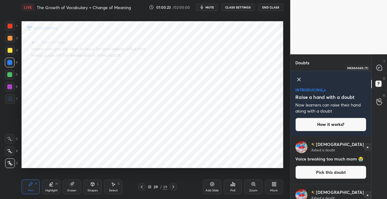
click at [378, 67] on icon at bounding box center [379, 68] width 6 height 6
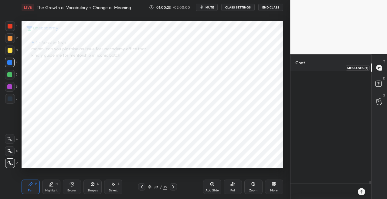
scroll to position [111, 79]
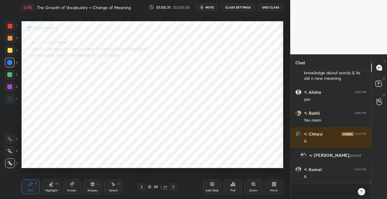
drag, startPoint x: 70, startPoint y: 185, endPoint x: 76, endPoint y: 172, distance: 13.6
click at [71, 183] on icon at bounding box center [72, 184] width 4 height 4
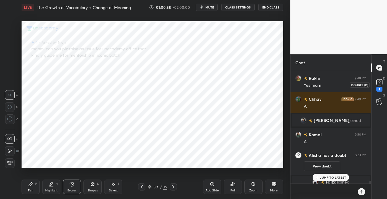
scroll to position [4514, 0]
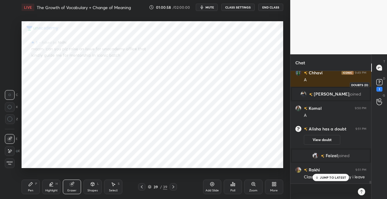
click at [378, 86] on icon at bounding box center [379, 82] width 9 height 9
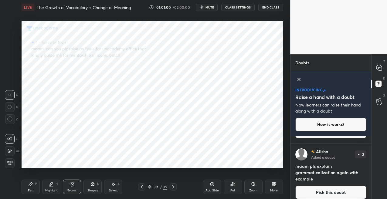
scroll to position [97, 0]
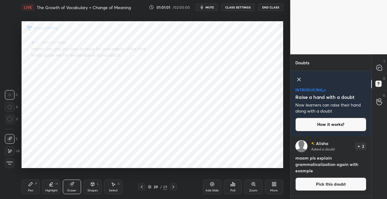
click at [318, 181] on button "Pick this doubt" at bounding box center [330, 183] width 71 height 13
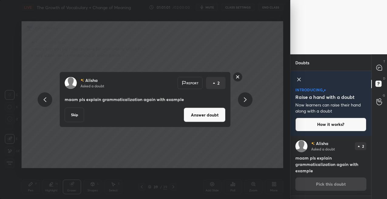
scroll to position [96, 0]
click at [214, 112] on button "Answer doubt" at bounding box center [204, 115] width 42 height 15
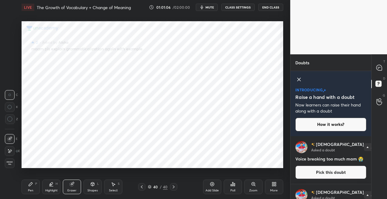
drag, startPoint x: 31, startPoint y: 187, endPoint x: 31, endPoint y: 177, distance: 10.0
click at [31, 185] on icon at bounding box center [30, 184] width 5 height 5
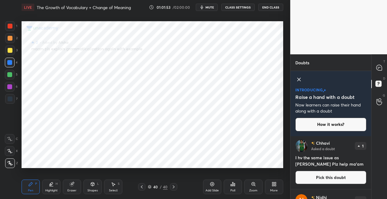
scroll to position [155, 0]
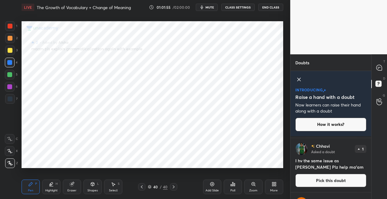
click at [331, 179] on button "Pick this doubt" at bounding box center [330, 180] width 71 height 13
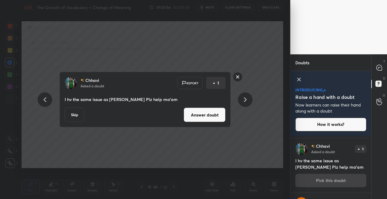
click at [203, 112] on button "Answer doubt" at bounding box center [204, 115] width 42 height 15
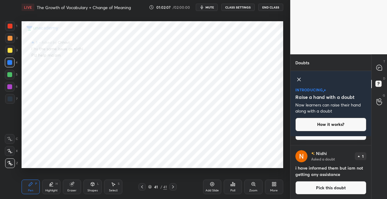
scroll to position [0, 0]
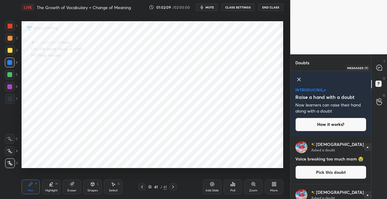
click at [380, 69] on icon at bounding box center [378, 67] width 5 height 5
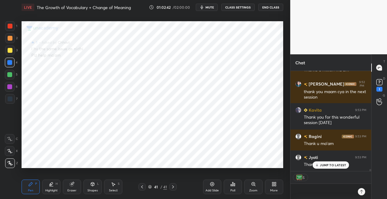
scroll to position [4798, 0]
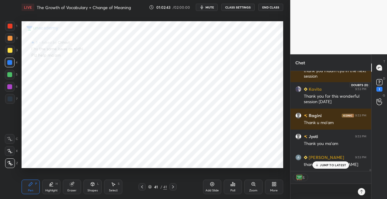
click at [376, 83] on rect at bounding box center [379, 82] width 6 height 6
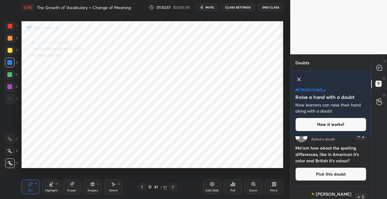
scroll to position [0, 0]
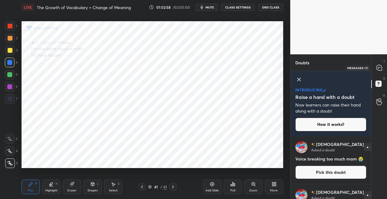
click at [377, 66] on icon at bounding box center [378, 67] width 5 height 5
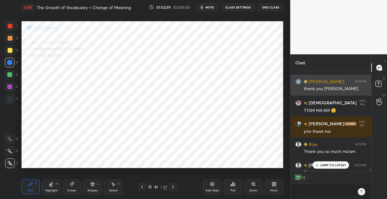
scroll to position [4992, 0]
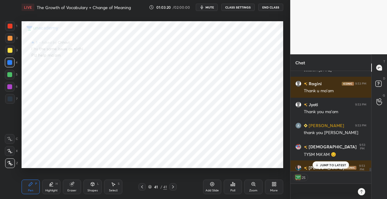
type textarea "x"
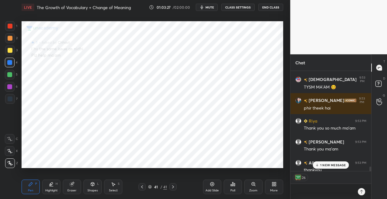
scroll to position [5013, 0]
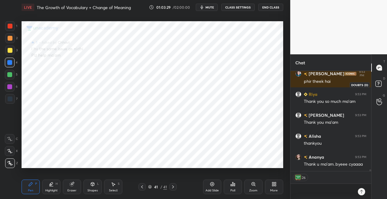
click at [378, 83] on rect at bounding box center [378, 84] width 6 height 6
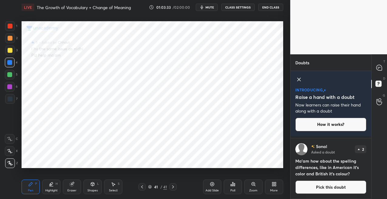
scroll to position [94, 0]
click at [318, 186] on button "Pick this doubt" at bounding box center [330, 186] width 71 height 13
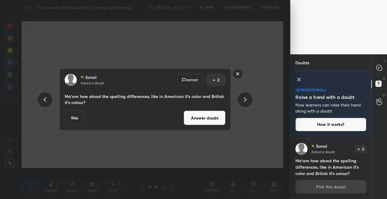
click at [211, 123] on button "Answer doubt" at bounding box center [204, 118] width 42 height 15
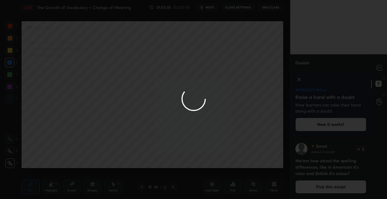
scroll to position [0, 0]
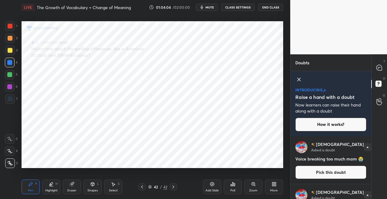
click at [271, 6] on button "End Class" at bounding box center [270, 7] width 25 height 7
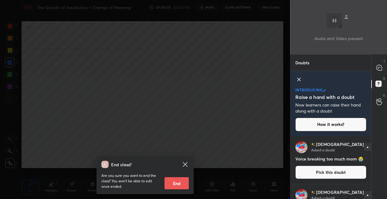
click at [169, 185] on button "End" at bounding box center [176, 183] width 24 height 12
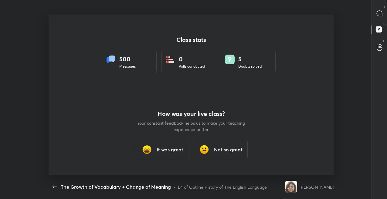
scroll to position [160, 382]
